Goal: Transaction & Acquisition: Purchase product/service

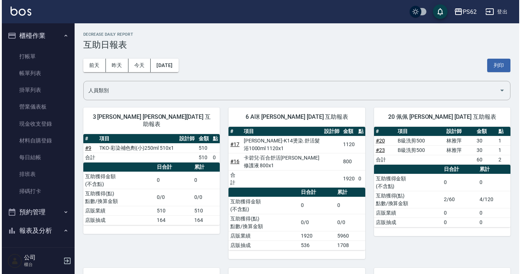
scroll to position [73, 0]
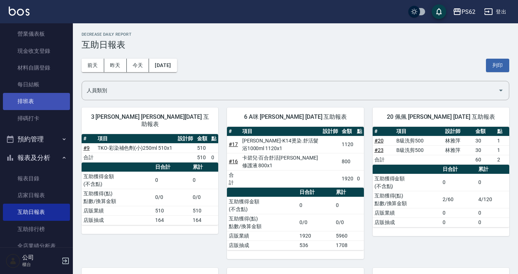
click at [34, 104] on link "排班表" at bounding box center [36, 101] width 67 height 17
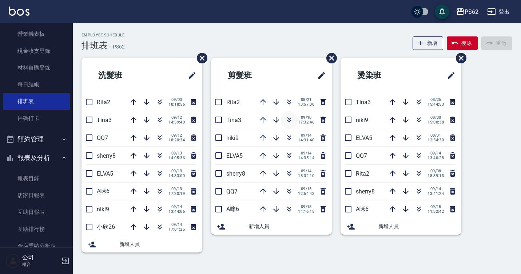
click at [289, 123] on icon "button" at bounding box center [289, 119] width 9 height 9
click at [289, 157] on icon "button" at bounding box center [289, 155] width 9 height 9
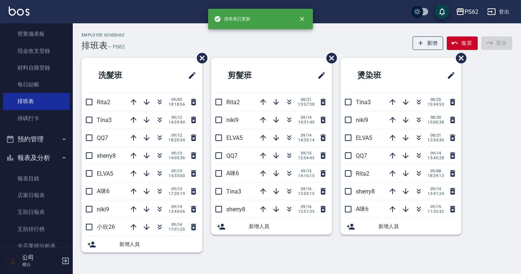
click at [262, 250] on div "剪髮班 Rita2 [DATE] 13:57:38 niki9 [DATE] 14:31:40 ELVA5 [DATE] 14:35:14 QQ7 [DATE…" at bounding box center [267, 159] width 130 height 203
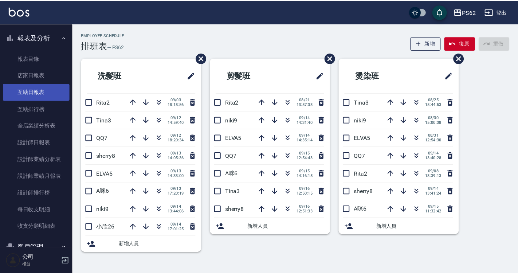
scroll to position [182, 0]
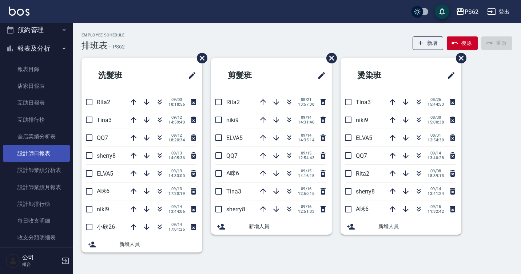
click at [28, 149] on link "設計師日報表" at bounding box center [36, 153] width 67 height 17
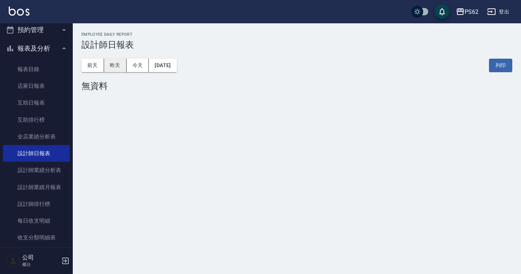
click at [122, 63] on button "昨天" at bounding box center [115, 65] width 23 height 13
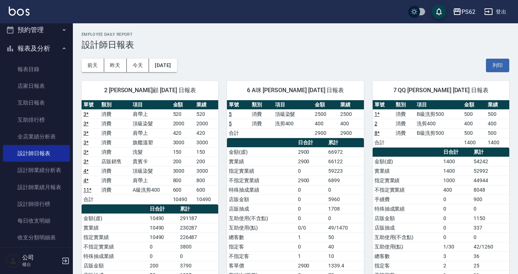
click at [180, 76] on div "2 [PERSON_NAME]顧 [DATE] 日報表 單號 類別 項目 金額 業績 3 * 消費 肩帶上 520 520 3 * 消費 頂級染髮 2000 …" at bounding box center [145, 218] width 145 height 292
click at [176, 61] on button "[DATE]" at bounding box center [163, 65] width 28 height 13
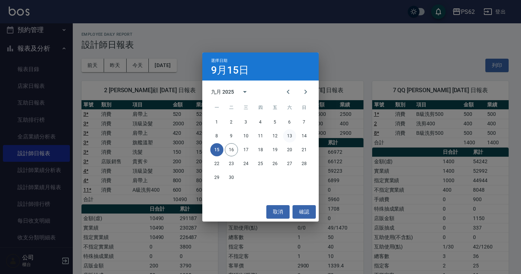
click at [292, 134] on button "13" at bounding box center [289, 135] width 13 height 13
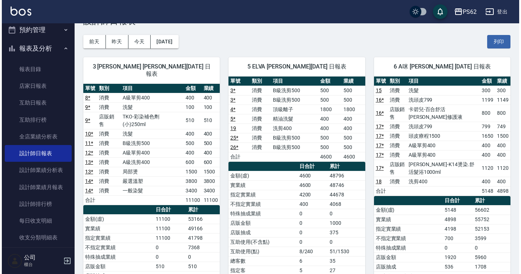
scroll to position [36, 0]
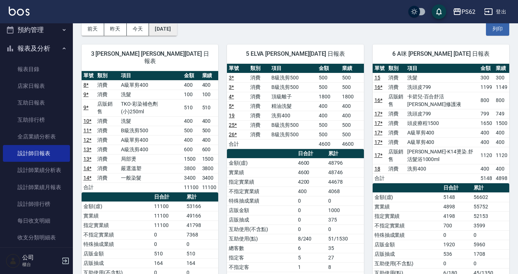
click at [175, 31] on button "[DATE]" at bounding box center [163, 28] width 28 height 13
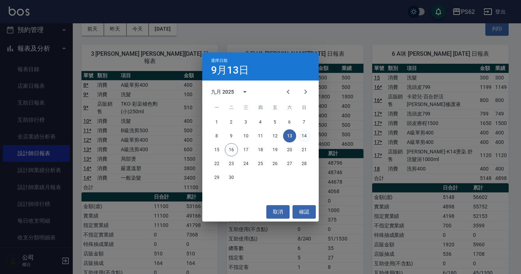
click at [304, 134] on button "14" at bounding box center [304, 135] width 13 height 13
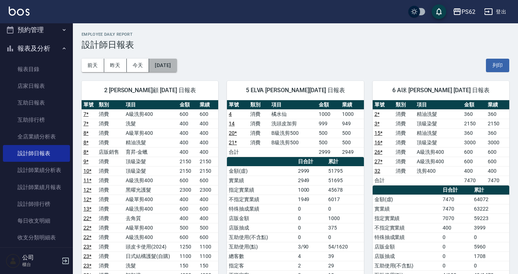
click at [157, 62] on button "[DATE]" at bounding box center [163, 65] width 28 height 13
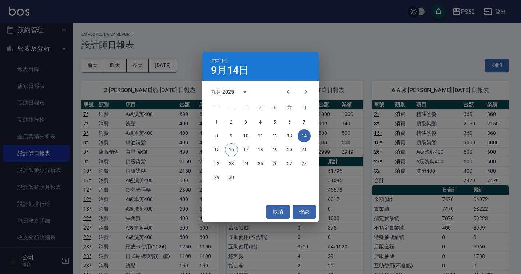
click at [233, 149] on button "16" at bounding box center [231, 149] width 13 height 13
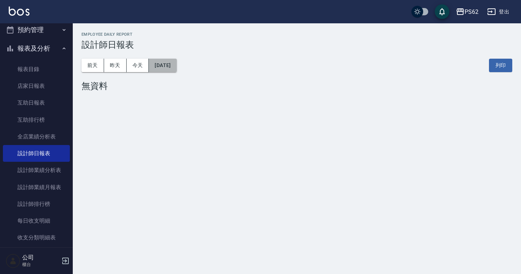
click at [168, 64] on button "[DATE]" at bounding box center [163, 65] width 28 height 13
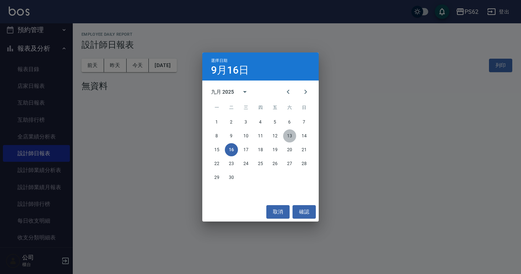
click at [291, 130] on button "13" at bounding box center [289, 135] width 13 height 13
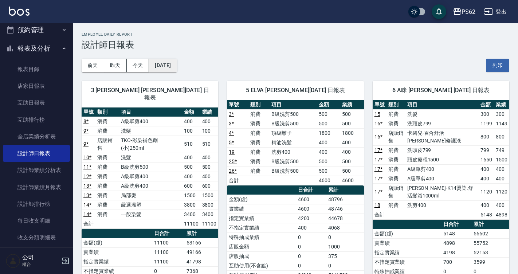
click at [172, 67] on button "[DATE]" at bounding box center [163, 65] width 28 height 13
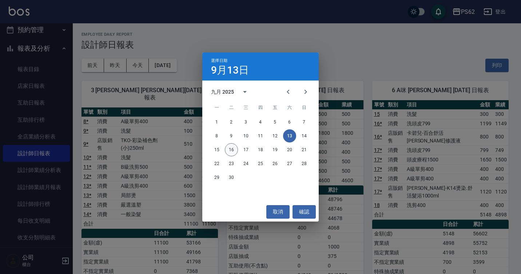
click at [235, 149] on button "16" at bounding box center [231, 149] width 13 height 13
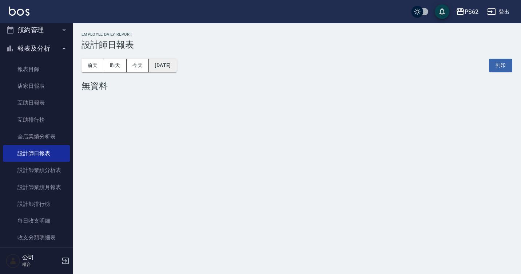
click at [164, 69] on button "[DATE]" at bounding box center [163, 65] width 28 height 13
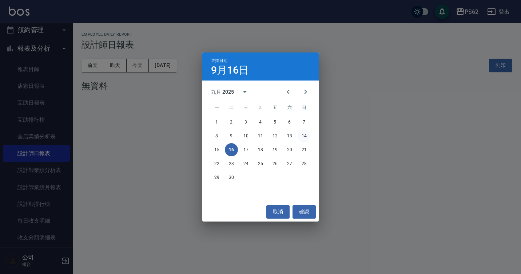
click at [305, 132] on button "14" at bounding box center [304, 135] width 13 height 13
click at [305, 132] on div "PS62 [DATE] 設計師日報表 列印時間： [DATE][PHONE_NUMBER]:10 Employee Daily Report 設計師日報表 […" at bounding box center [260, 137] width 521 height 274
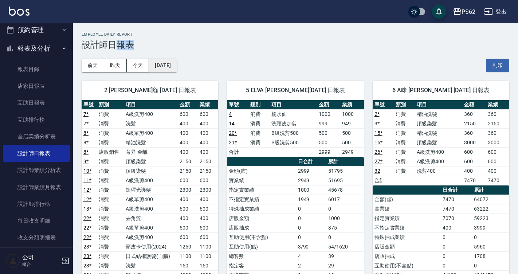
click at [172, 63] on button "[DATE]" at bounding box center [163, 65] width 28 height 13
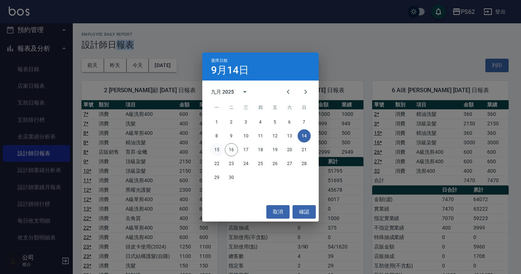
click at [217, 149] on button "15" at bounding box center [216, 149] width 13 height 13
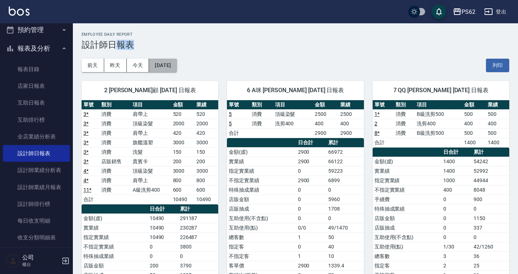
click at [166, 66] on button "[DATE]" at bounding box center [163, 65] width 28 height 13
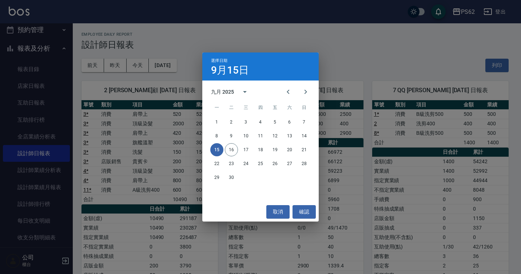
click at [224, 121] on div "1 2 3 4 5 6 7" at bounding box center [260, 121] width 117 height 13
click at [219, 121] on button "1" at bounding box center [216, 121] width 13 height 13
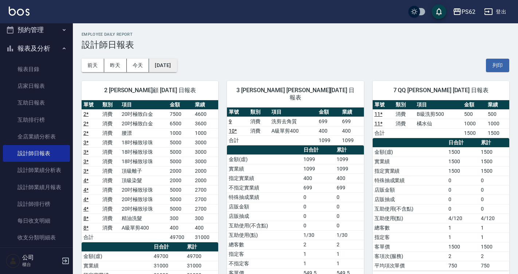
click at [177, 69] on button "[DATE]" at bounding box center [163, 65] width 28 height 13
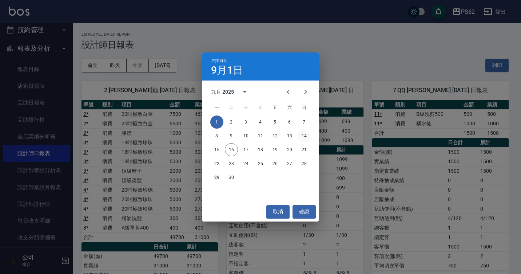
click at [302, 136] on button "14" at bounding box center [304, 135] width 13 height 13
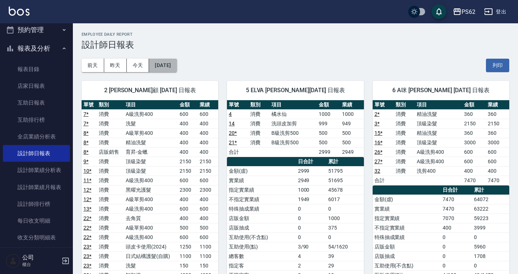
click at [172, 72] on button "[DATE]" at bounding box center [163, 65] width 28 height 13
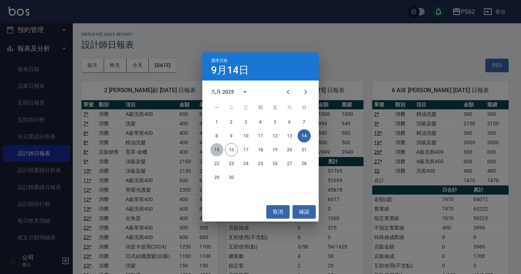
click at [218, 149] on button "15" at bounding box center [216, 149] width 13 height 13
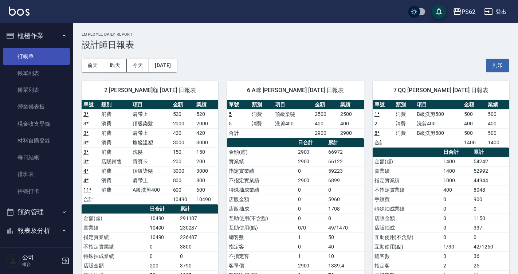
drag, startPoint x: 40, startPoint y: 47, endPoint x: 44, endPoint y: 53, distance: 7.5
click at [40, 48] on ul "打帳單 帳單列表 掛單列表 營業儀表板 現金收支登錄 材料自購登錄 每日結帳 排班表 掃碼打卡" at bounding box center [36, 123] width 67 height 157
click at [44, 53] on link "打帳單" at bounding box center [36, 56] width 67 height 17
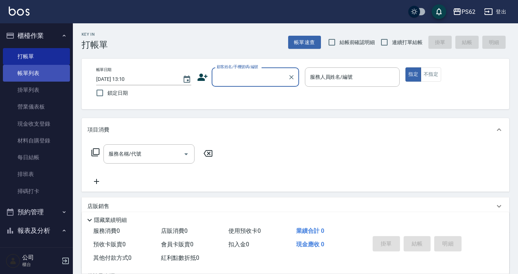
click at [43, 71] on link "帳單列表" at bounding box center [36, 73] width 67 height 17
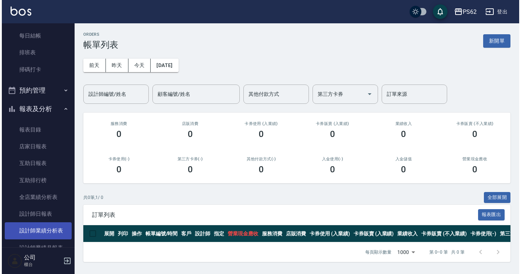
scroll to position [182, 0]
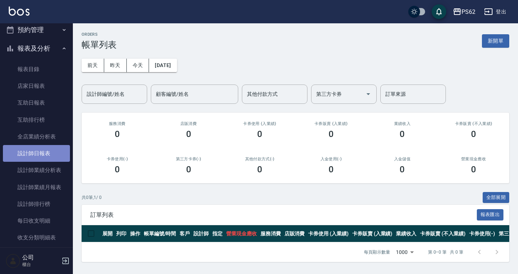
click at [49, 151] on link "設計師日報表" at bounding box center [36, 153] width 67 height 17
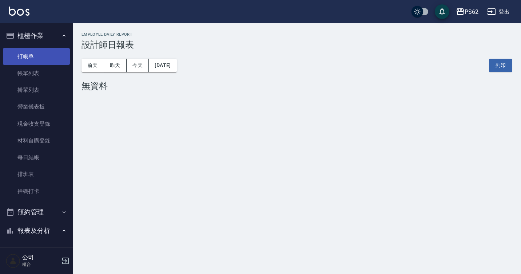
click at [38, 52] on link "打帳單" at bounding box center [36, 56] width 67 height 17
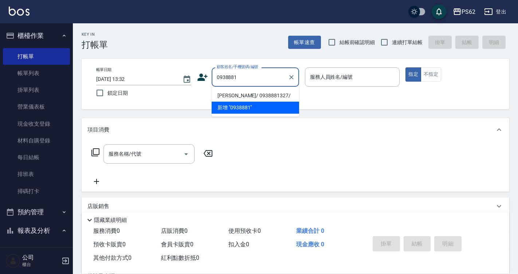
click at [277, 91] on li "[PERSON_NAME]/ 0938881327/" at bounding box center [255, 96] width 87 height 12
type input "[PERSON_NAME]/ 0938881327/"
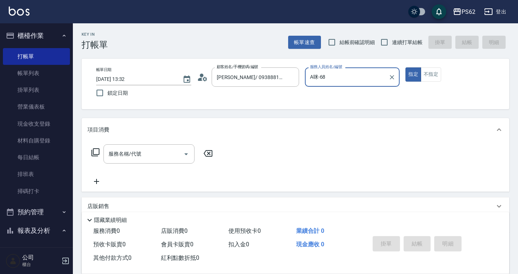
click at [405, 67] on button "指定" at bounding box center [413, 74] width 16 height 14
type input "A咪-6"
type button "true"
click at [390, 79] on icon "Clear" at bounding box center [392, 77] width 4 height 4
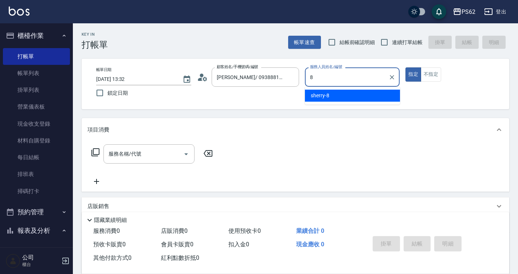
type input "sherry-8"
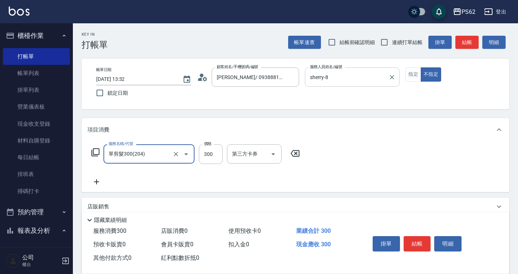
type input "單剪髮300(204)"
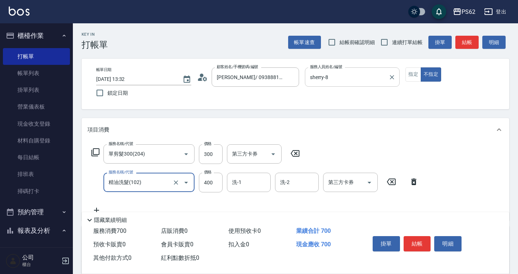
type input "精油洗髮(102)"
click at [412, 244] on button "結帳" at bounding box center [416, 243] width 27 height 15
